Goal: Navigation & Orientation: Find specific page/section

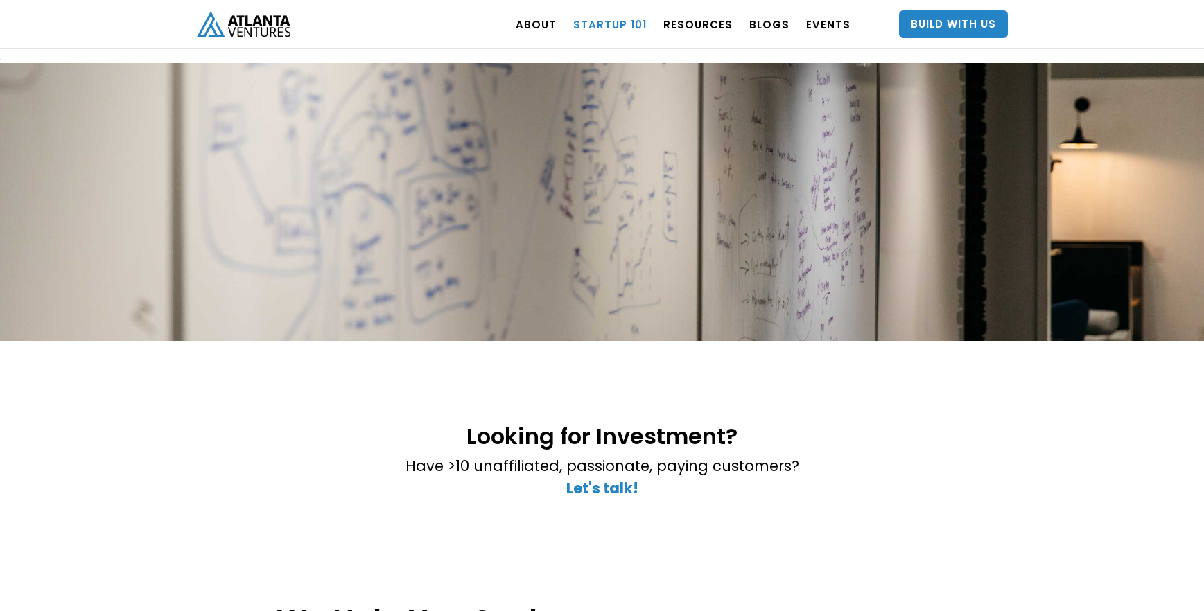
click at [605, 23] on link "Startup 101" at bounding box center [609, 24] width 73 height 39
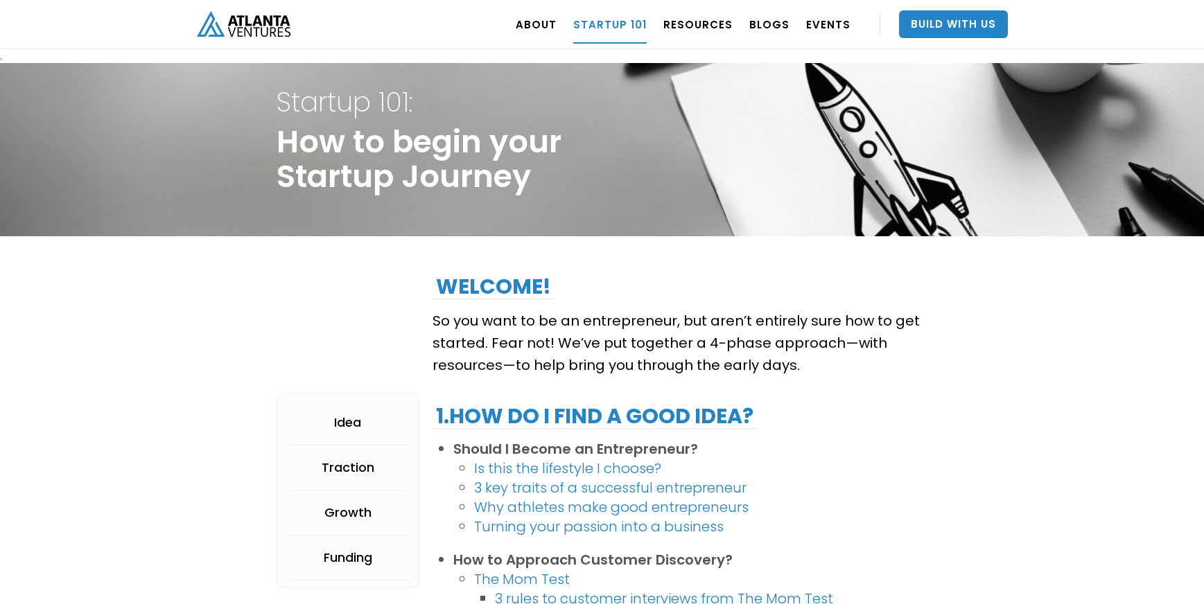
click at [275, 19] on img "home" at bounding box center [244, 24] width 94 height 26
